Goal: Task Accomplishment & Management: Manage account settings

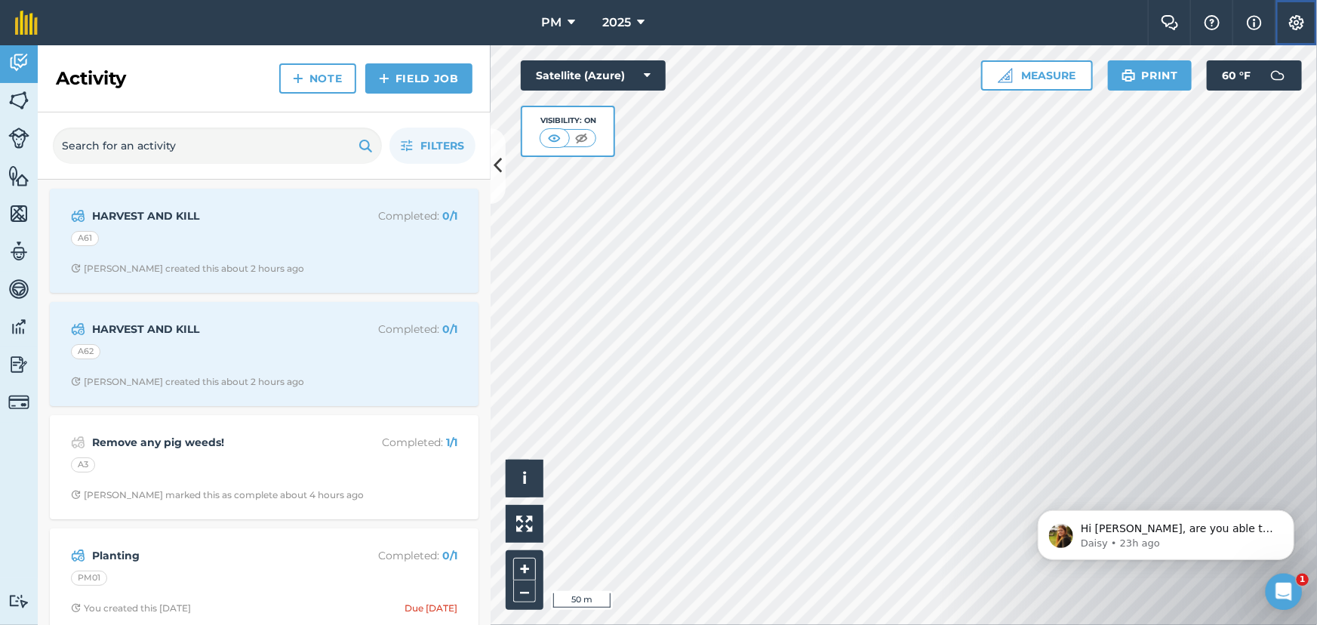
click at [1297, 28] on img at bounding box center [1296, 22] width 18 height 15
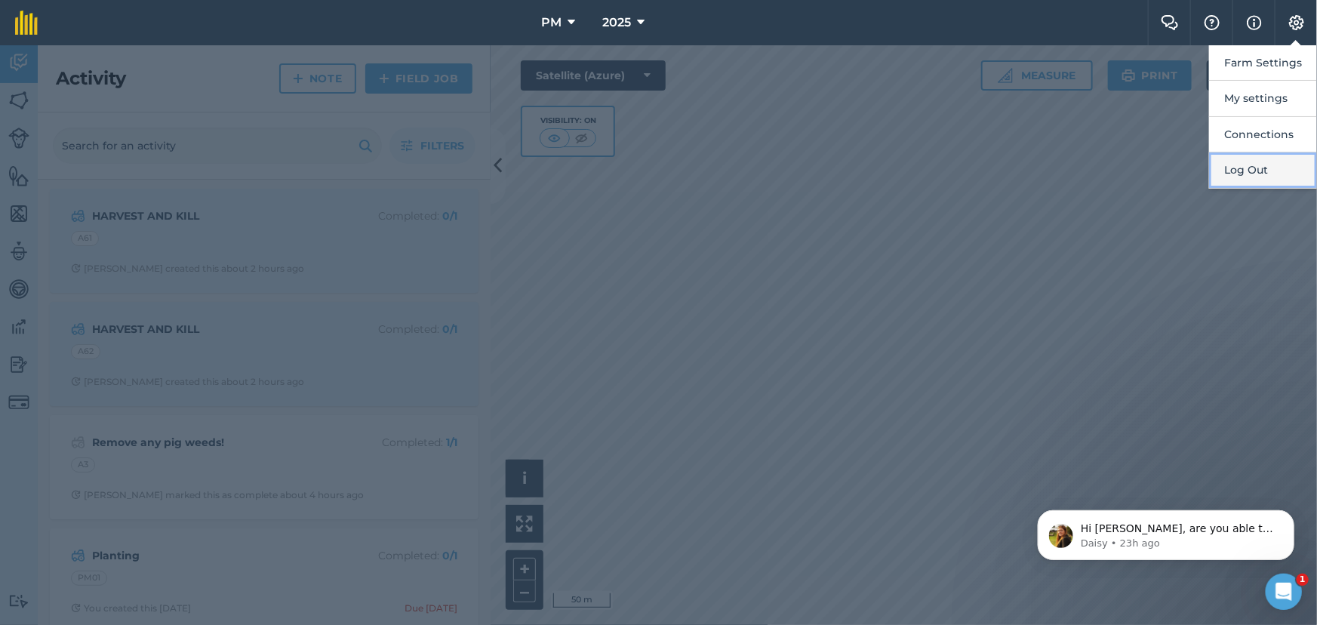
click at [1265, 165] on button "Log Out" at bounding box center [1263, 169] width 108 height 35
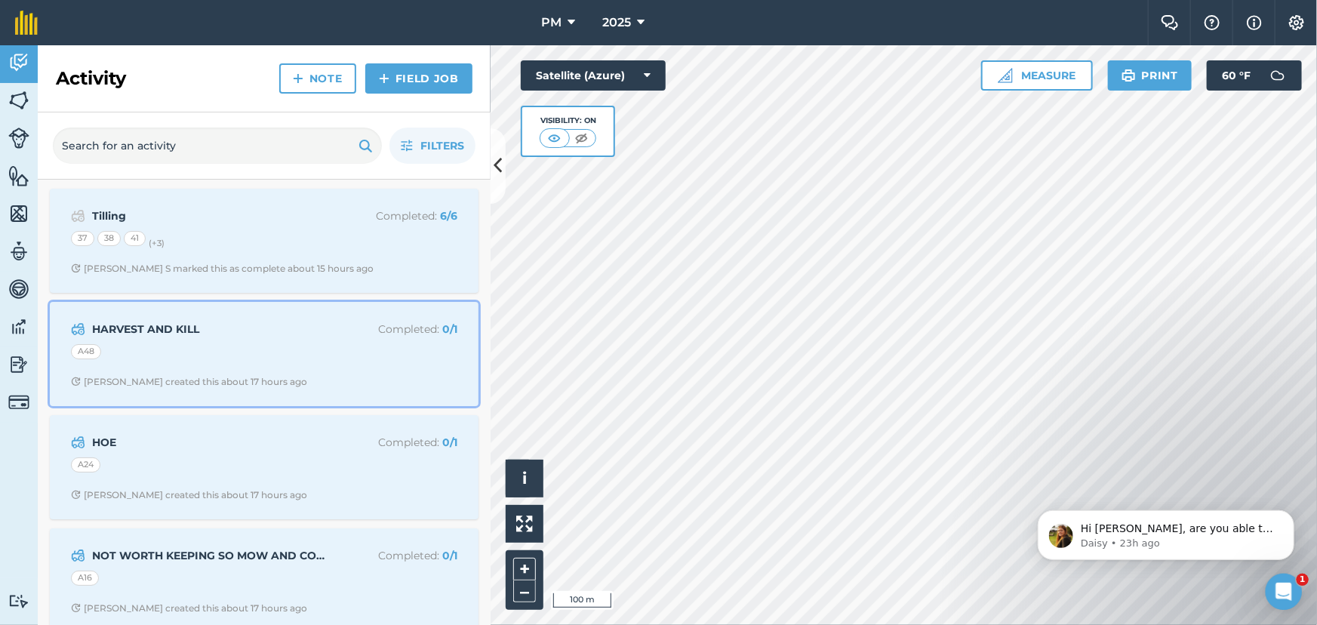
click at [286, 353] on div "A48" at bounding box center [264, 354] width 386 height 20
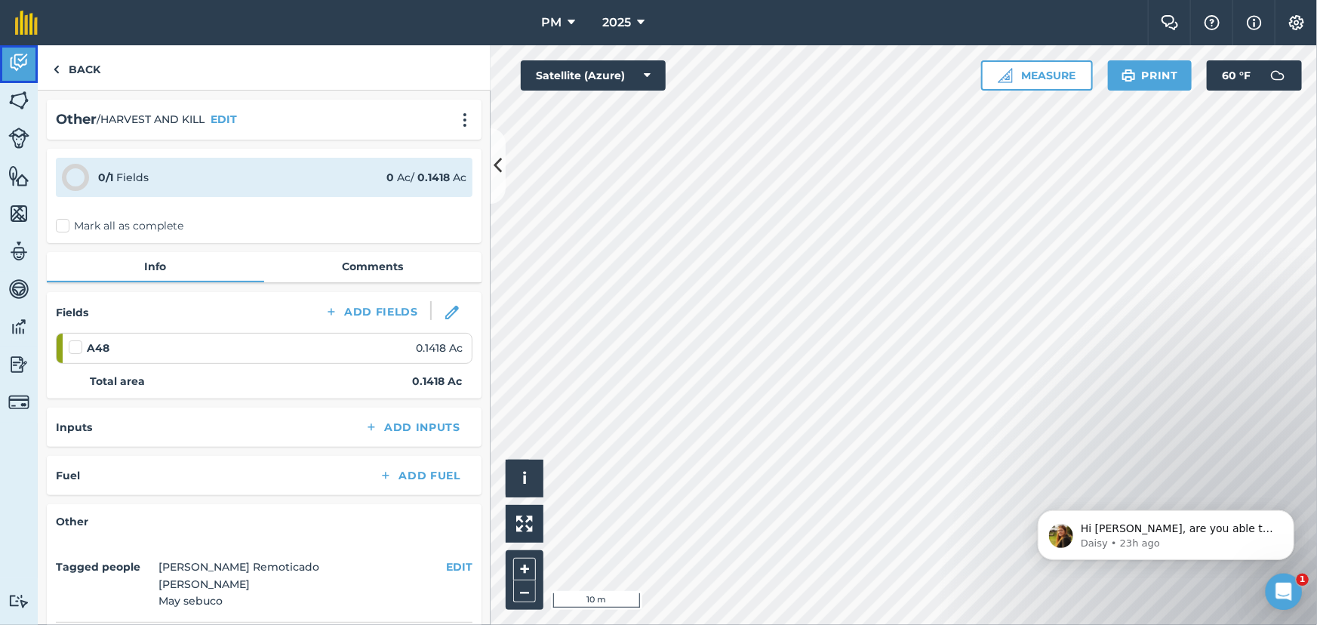
click at [27, 60] on img at bounding box center [18, 62] width 21 height 23
